Goal: Navigation & Orientation: Find specific page/section

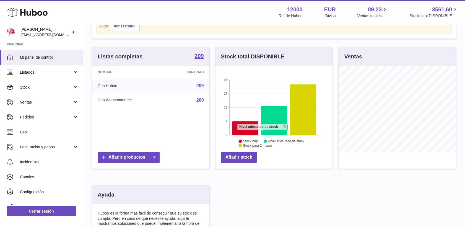
scroll to position [61, 0]
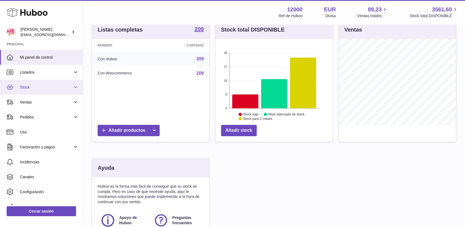
click at [38, 83] on link "Stock" at bounding box center [41, 87] width 83 height 15
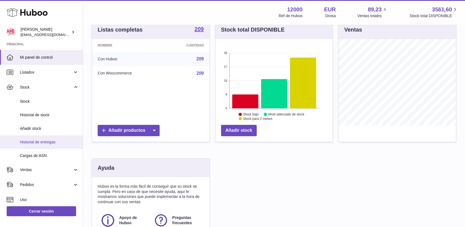
click at [36, 143] on span "Historial de entregas" at bounding box center [49, 142] width 59 height 5
